Goal: Check status: Check status

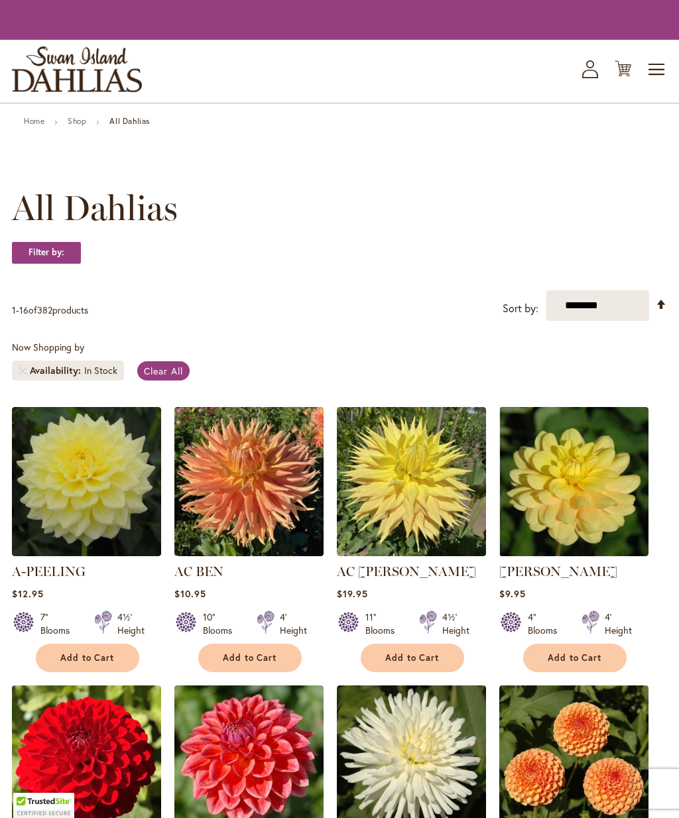
scroll to position [1, 0]
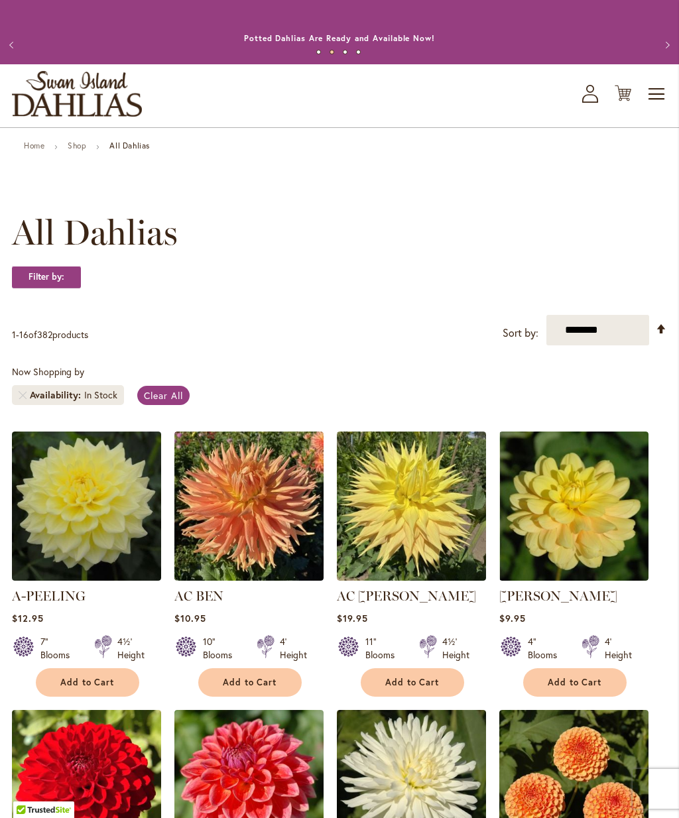
click at [595, 101] on icon "My Account" at bounding box center [590, 94] width 16 height 18
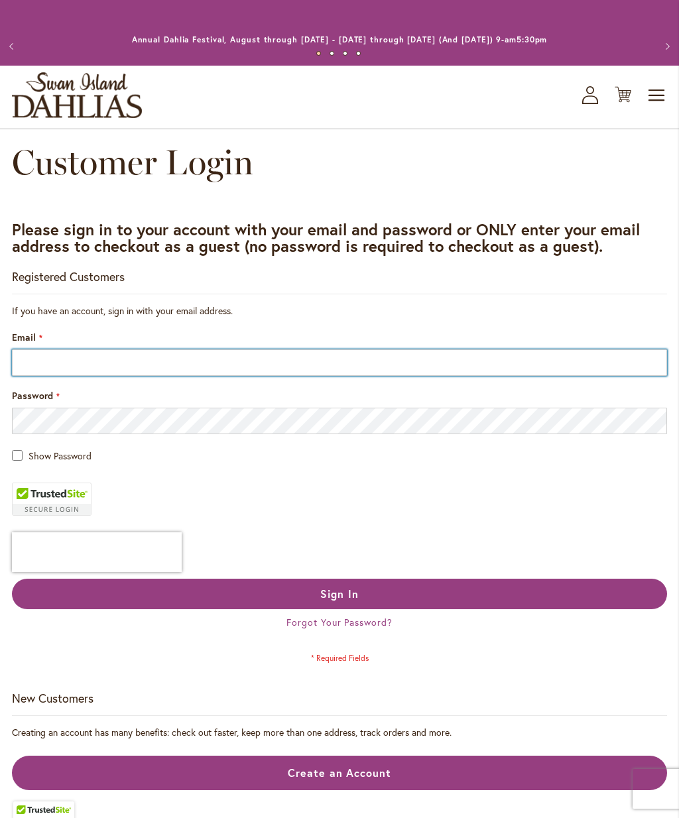
type input "**********"
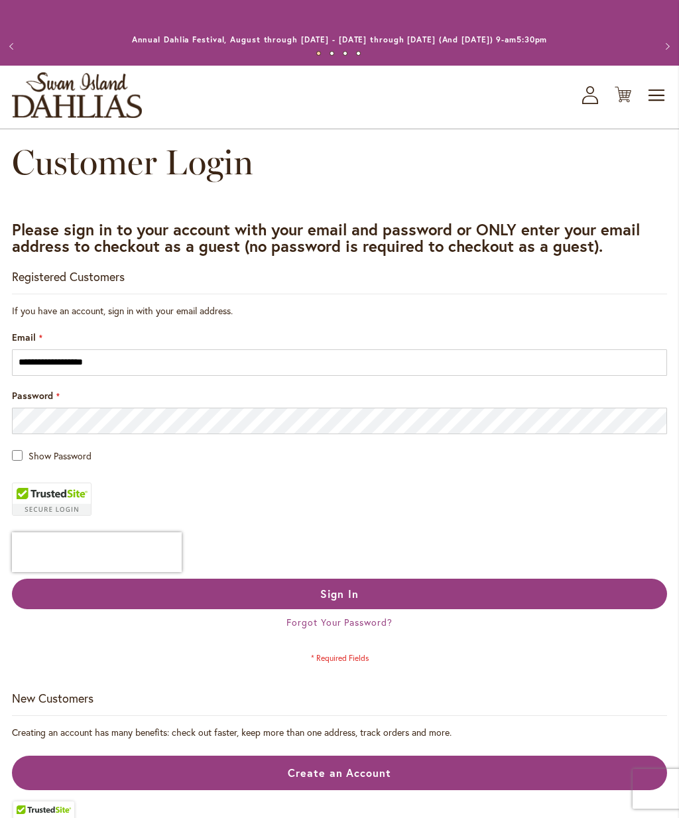
click at [340, 593] on button "Sign In" at bounding box center [339, 594] width 655 height 31
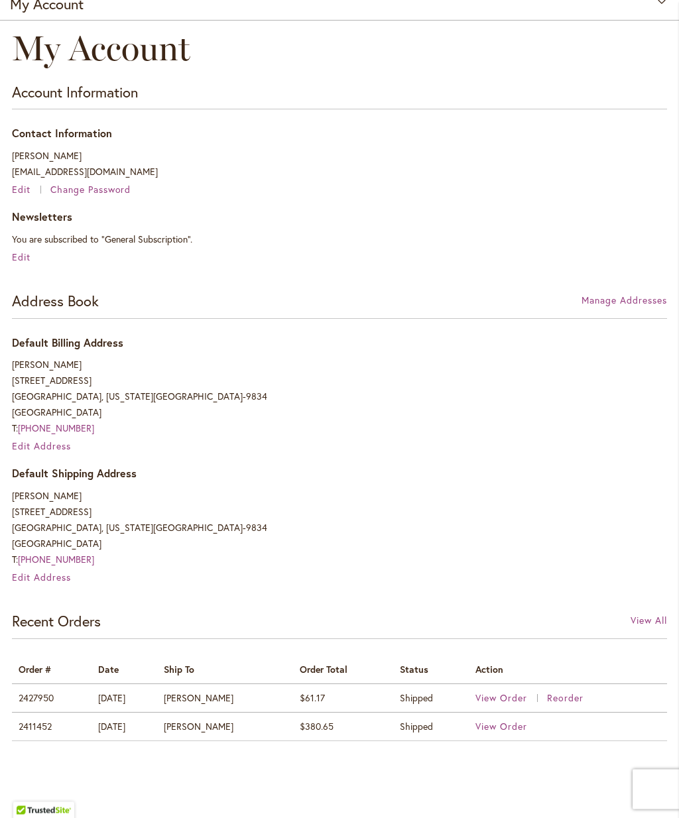
scroll to position [161, 0]
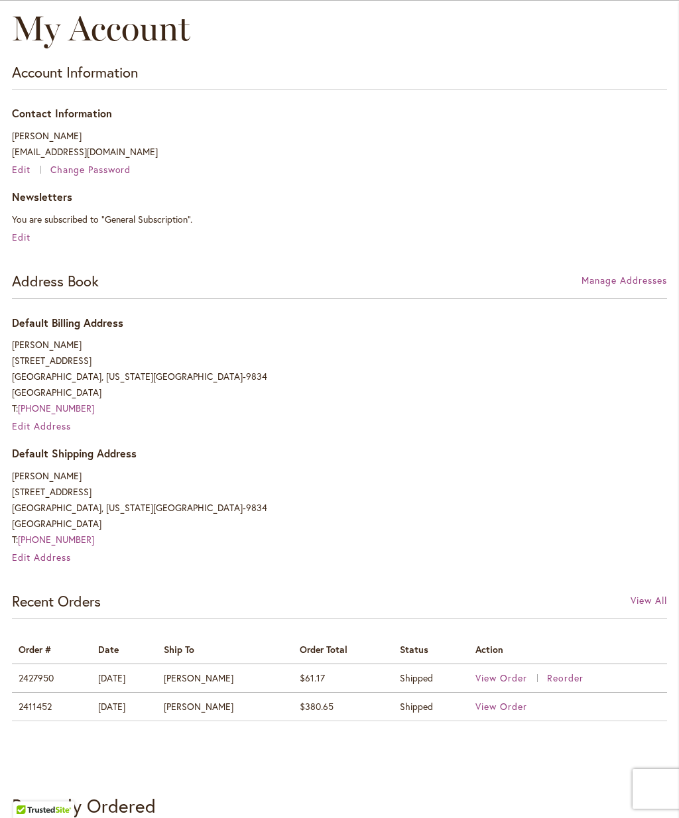
click at [499, 678] on span "View Order" at bounding box center [501, 678] width 52 height 13
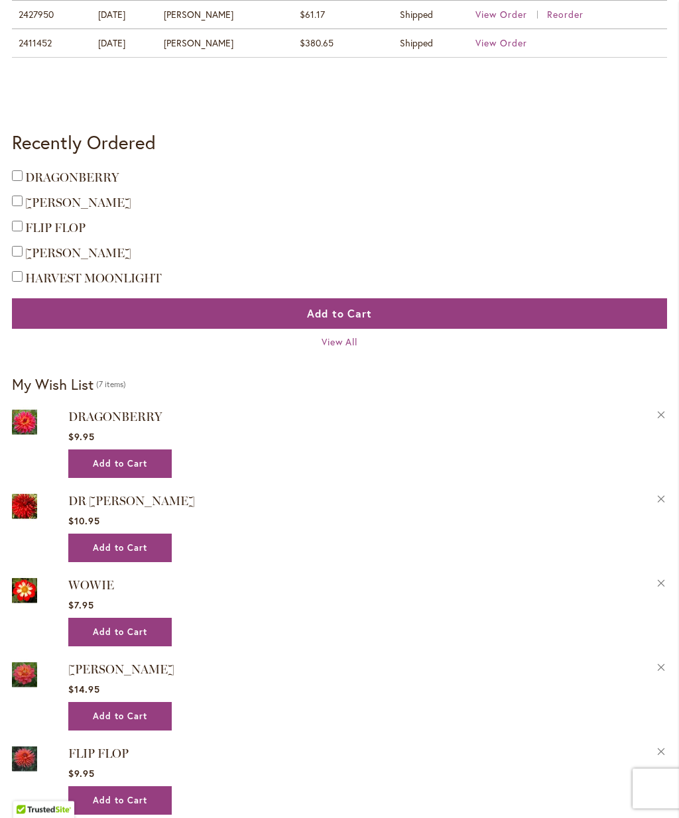
scroll to position [849, 0]
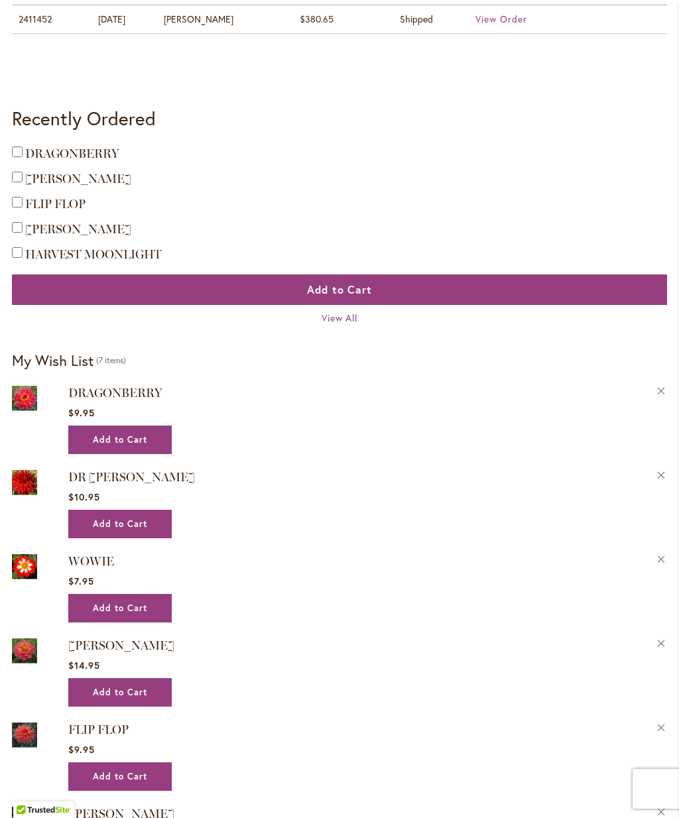
click at [404, 655] on div "[PERSON_NAME] $14.95 Add to Cart Remove [PERSON_NAME] from Wishlist" at bounding box center [367, 671] width 599 height 71
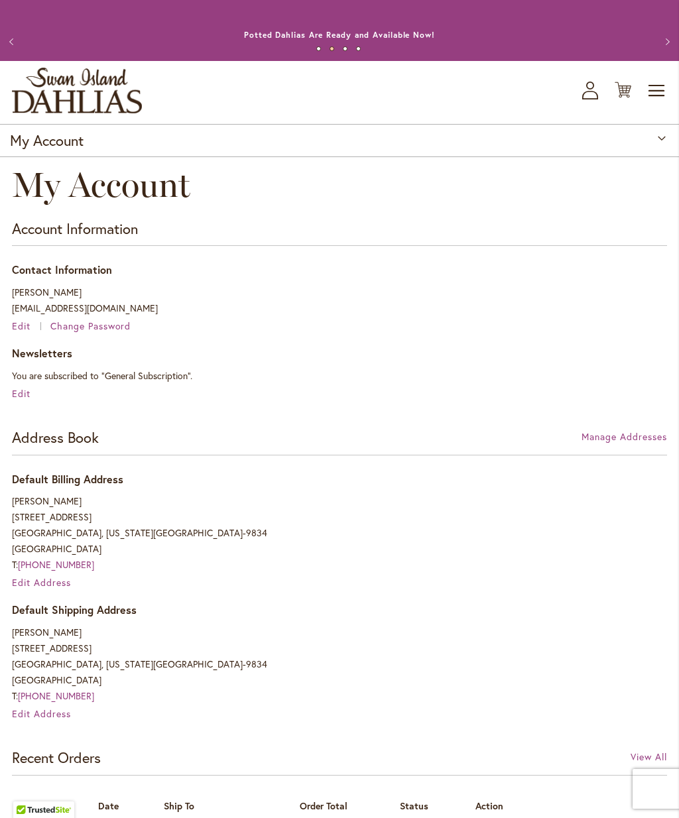
scroll to position [0, 0]
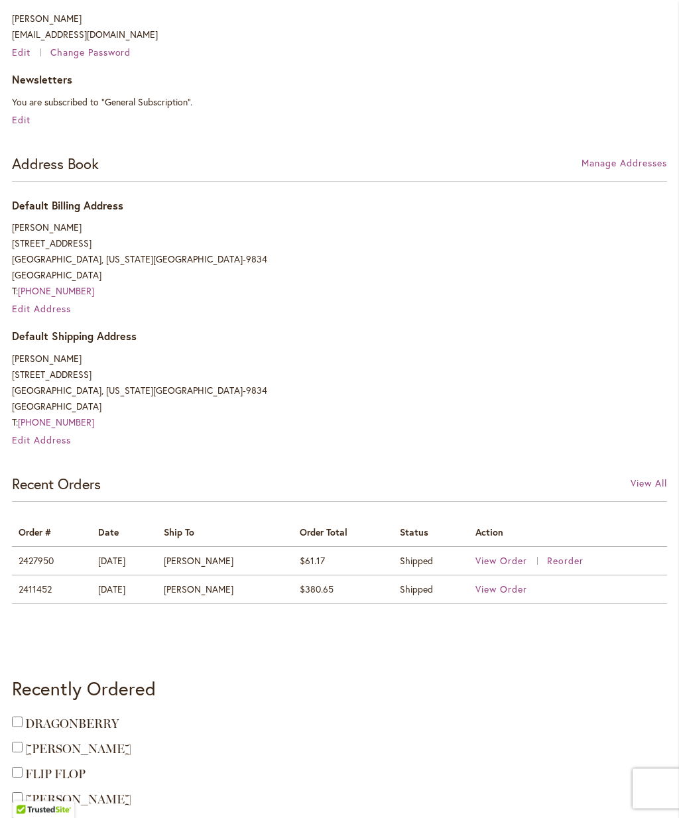
scroll to position [280, 0]
click at [505, 586] on span "View Order" at bounding box center [501, 588] width 52 height 13
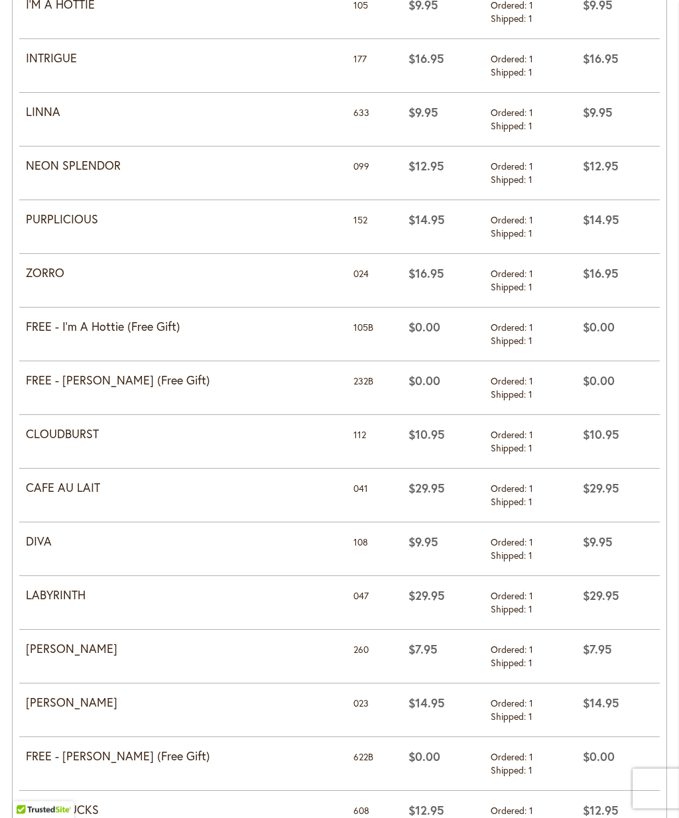
scroll to position [987, 0]
click at [86, 501] on td "CAFE AU LAIT" at bounding box center [183, 496] width 328 height 54
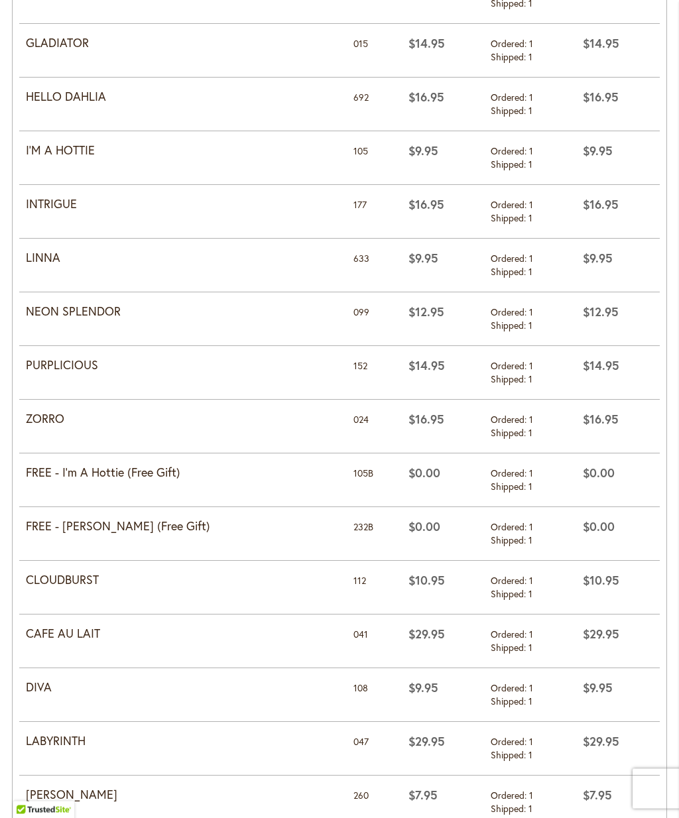
scroll to position [841, 0]
click at [88, 639] on strong "CAFE AU LAIT" at bounding box center [183, 633] width 314 height 17
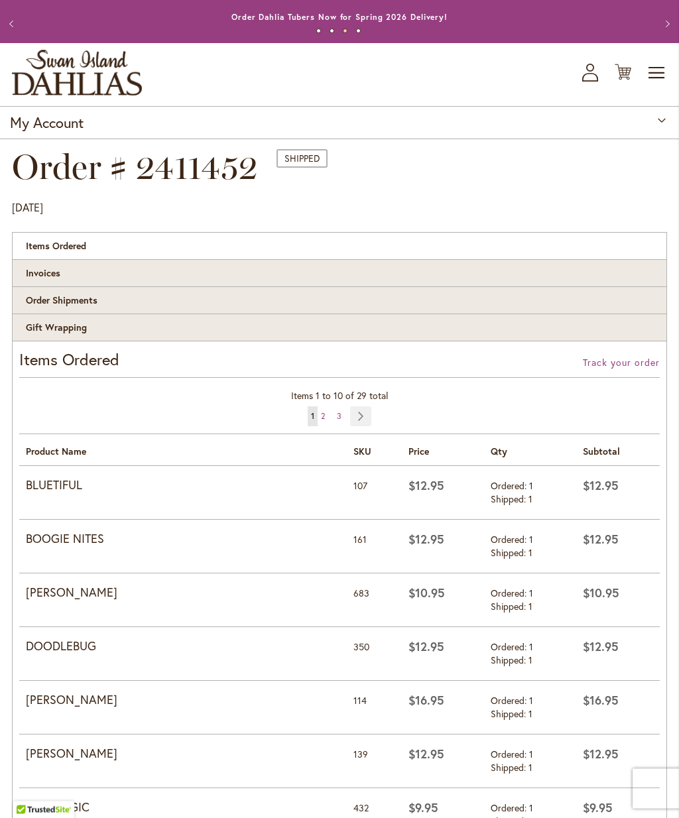
scroll to position [0, 0]
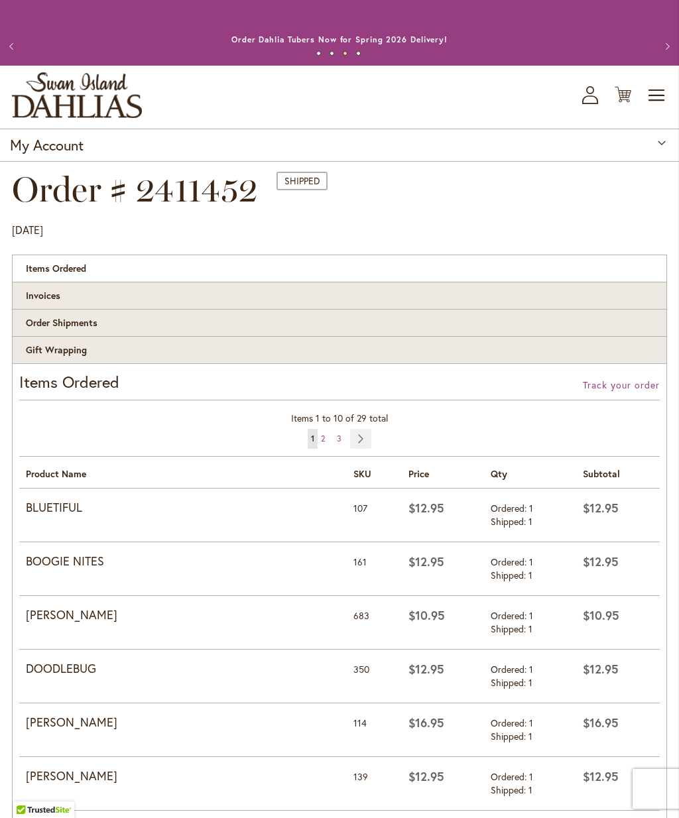
click at [658, 91] on span "Toggle Nav" at bounding box center [657, 95] width 20 height 27
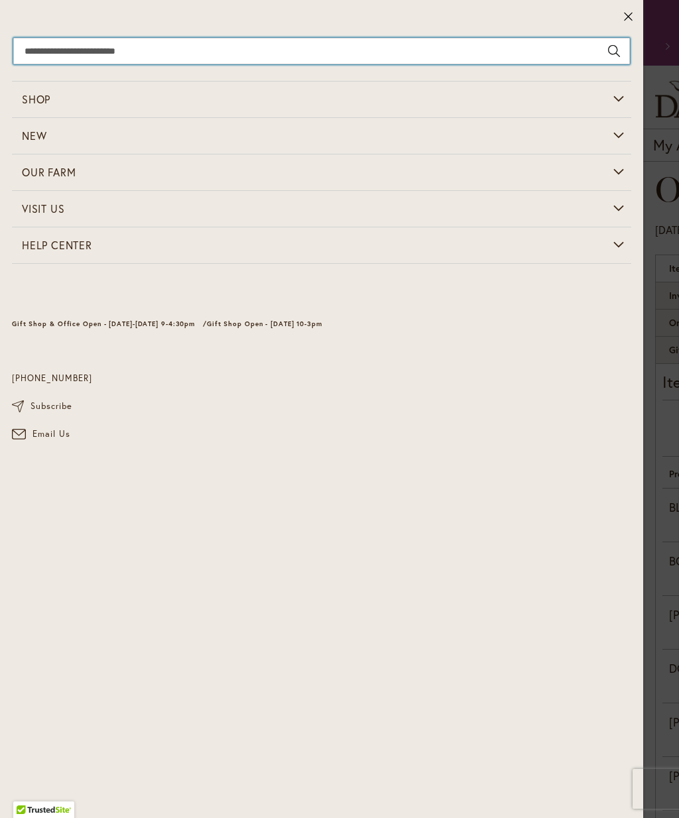
click at [75, 53] on input "Search" at bounding box center [321, 51] width 617 height 27
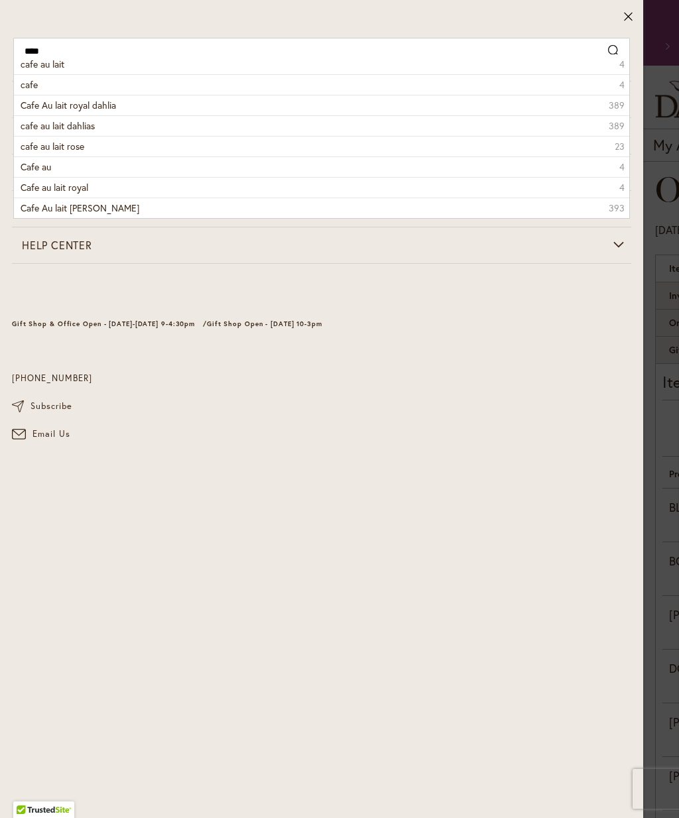
click at [101, 131] on li "cafe au lait dahlias 389" at bounding box center [321, 125] width 615 height 21
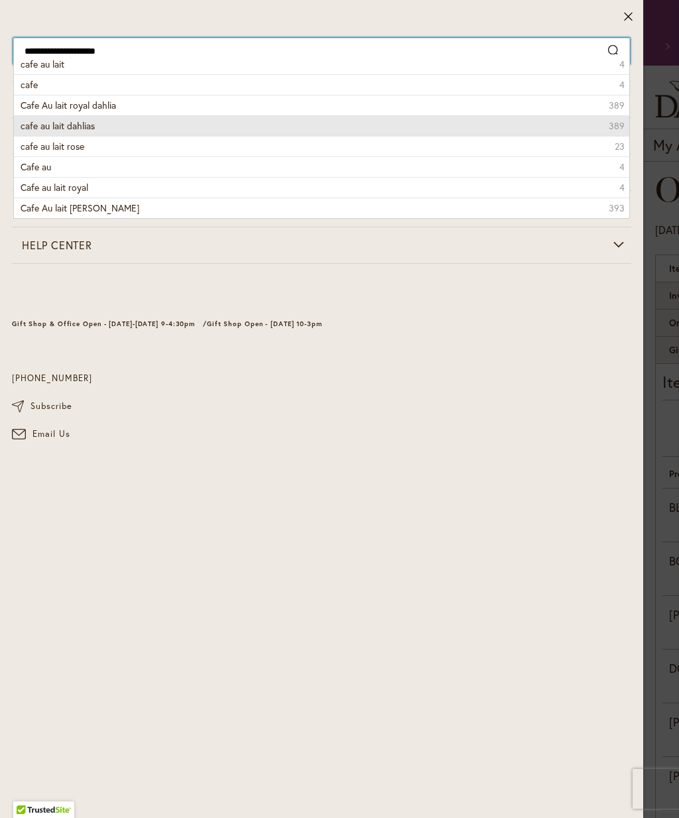
type input "**********"
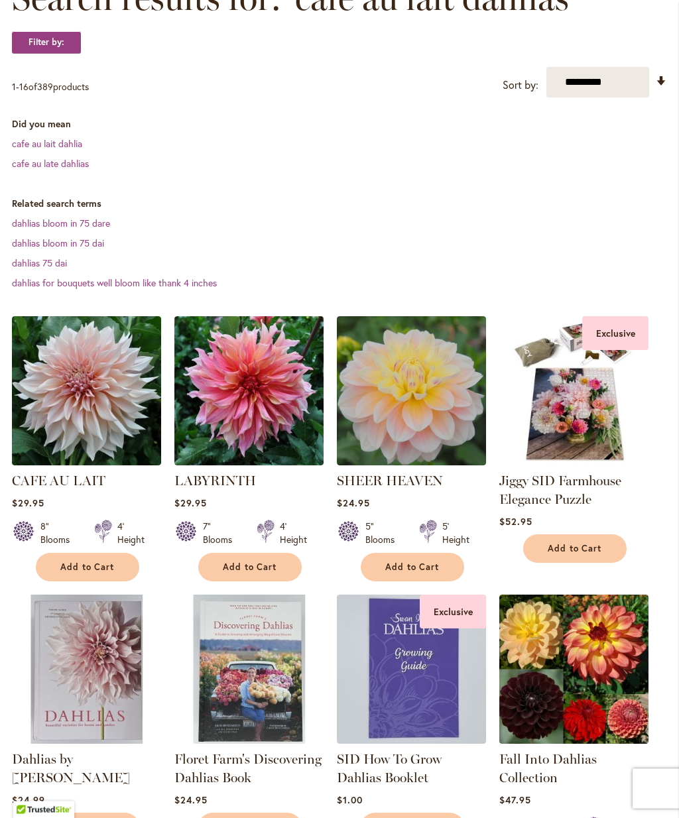
scroll to position [236, 0]
click at [102, 438] on img at bounding box center [86, 390] width 149 height 149
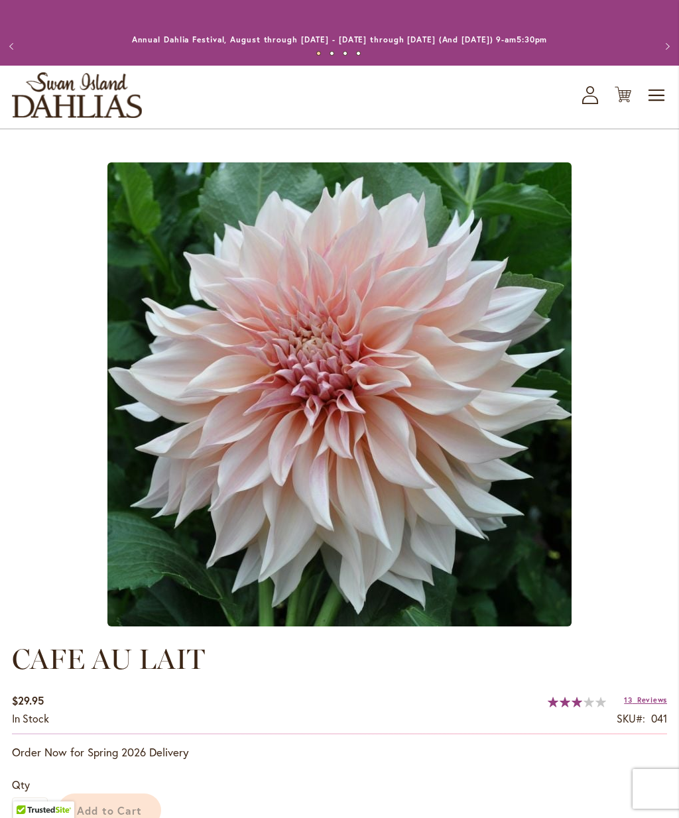
type input "**"
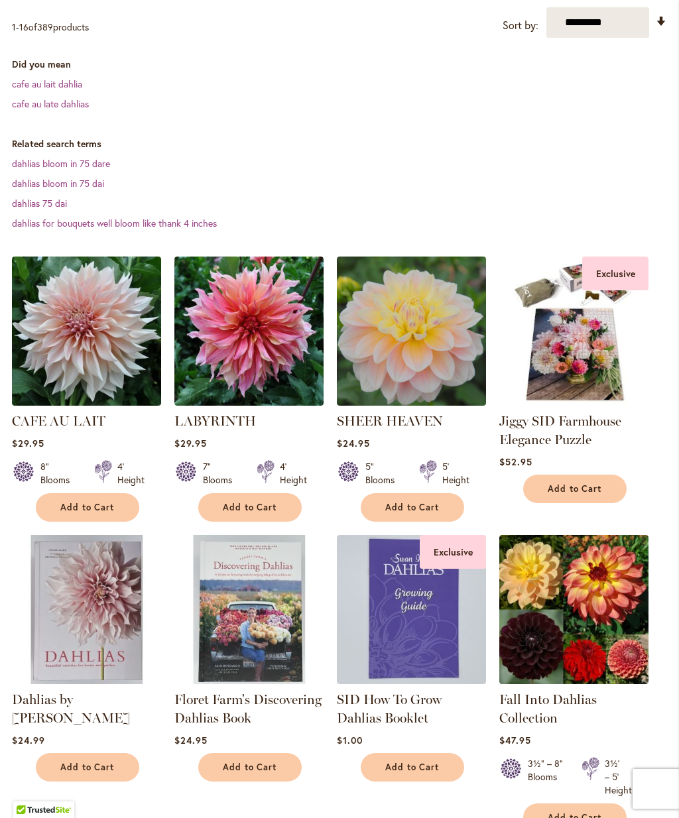
scroll to position [296, 0]
click at [591, 394] on img at bounding box center [573, 331] width 149 height 149
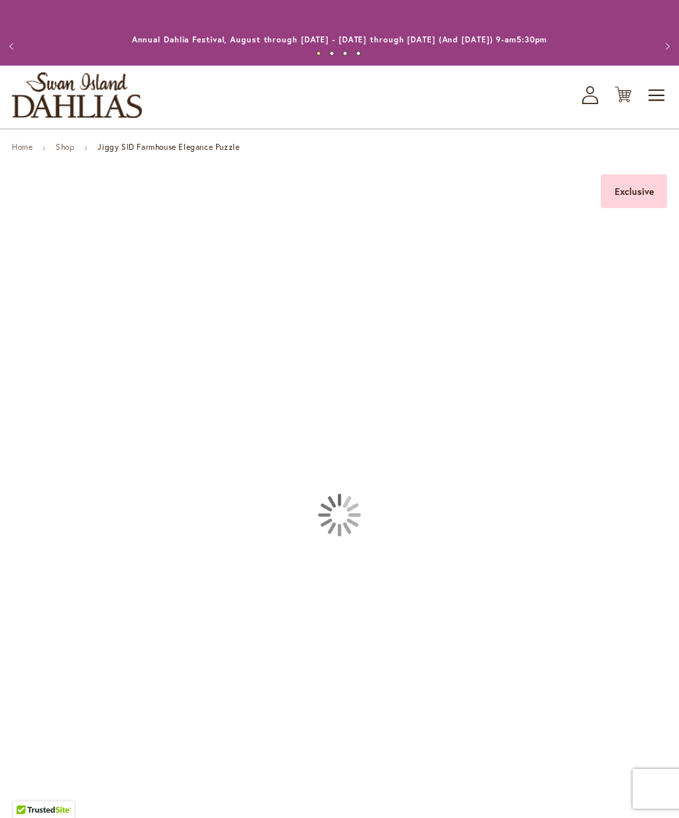
type input "**"
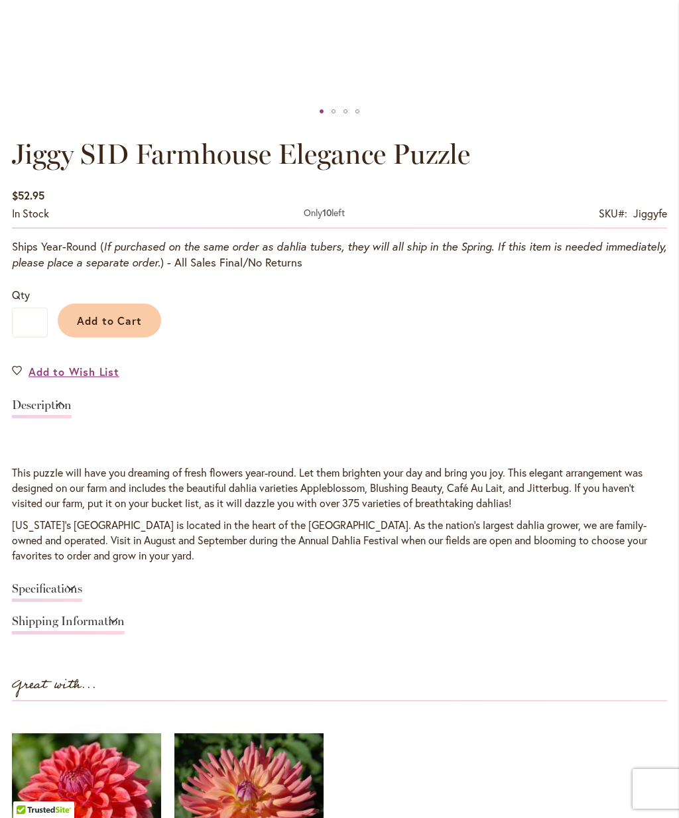
scroll to position [745, 0]
